Goal: Find specific page/section: Find specific page/section

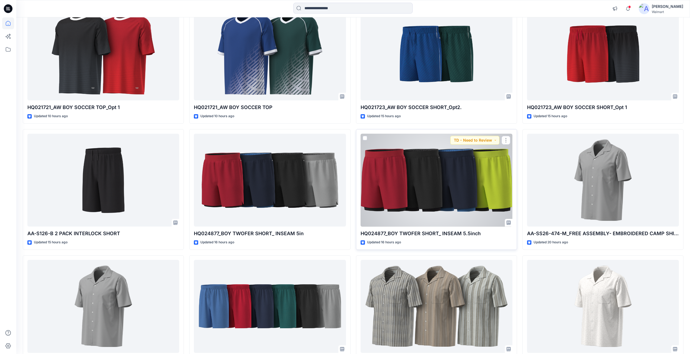
scroll to position [81, 0]
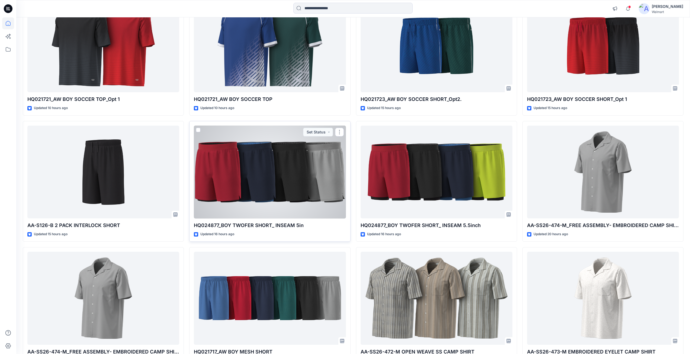
click at [251, 184] on div at bounding box center [270, 172] width 152 height 93
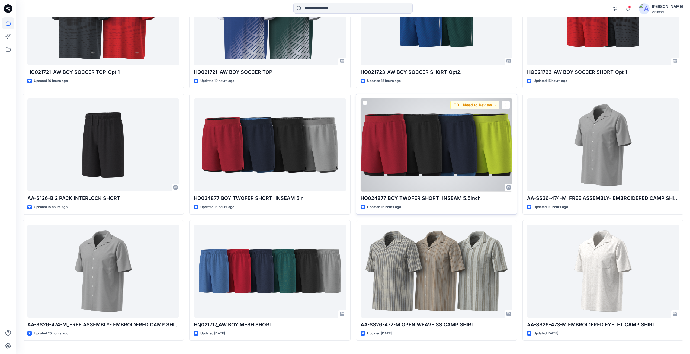
scroll to position [121, 0]
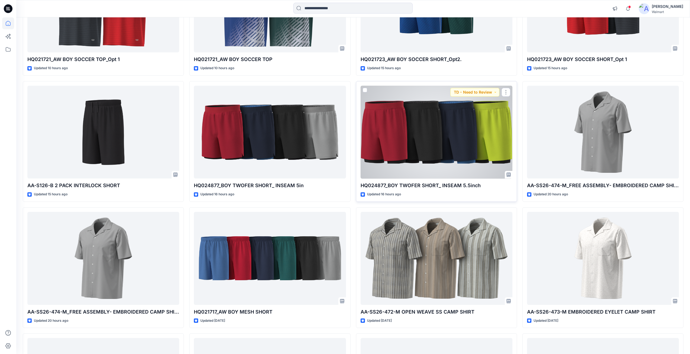
click at [416, 130] on div at bounding box center [437, 132] width 152 height 93
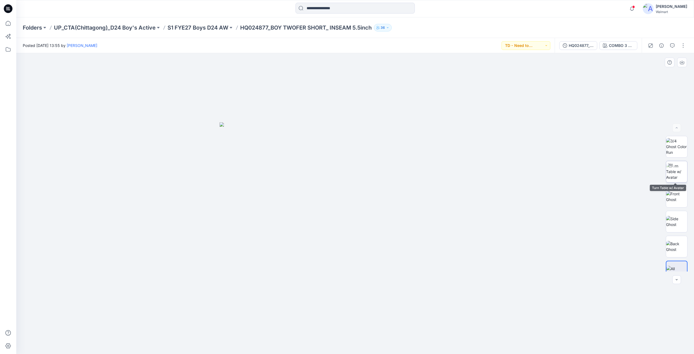
click at [675, 176] on img at bounding box center [676, 171] width 21 height 17
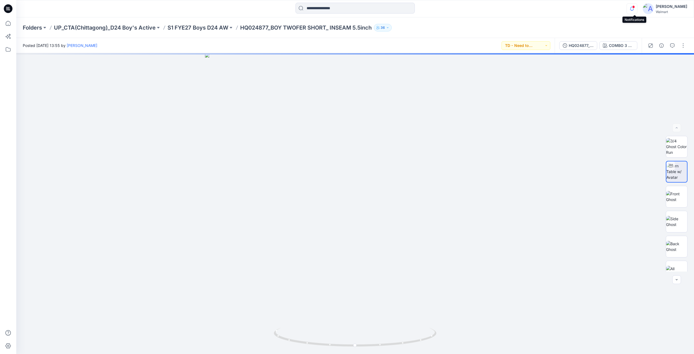
click at [633, 7] on icon "button" at bounding box center [632, 8] width 10 height 11
click at [343, 222] on div at bounding box center [355, 203] width 678 height 301
drag, startPoint x: 356, startPoint y: 344, endPoint x: 442, endPoint y: 337, distance: 86.8
click at [442, 337] on div at bounding box center [355, 203] width 678 height 301
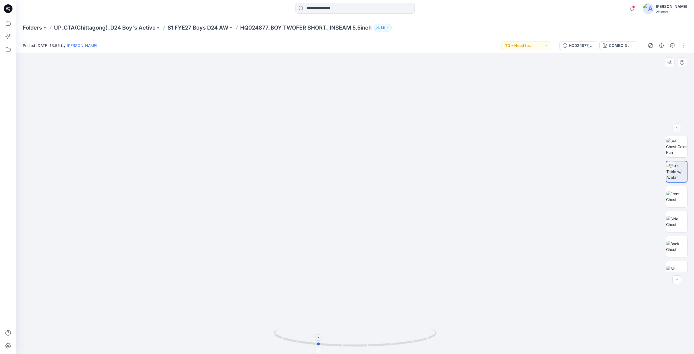
drag, startPoint x: 281, startPoint y: 339, endPoint x: 319, endPoint y: 338, distance: 38.3
click at [319, 338] on icon at bounding box center [356, 338] width 164 height 20
click at [545, 46] on button "TD - Need to Review" at bounding box center [526, 45] width 49 height 9
click at [432, 151] on img at bounding box center [355, 154] width 499 height 400
